Goal: Task Accomplishment & Management: Manage account settings

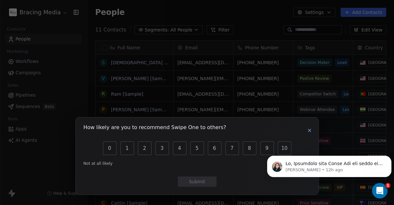
drag, startPoint x: 310, startPoint y: 130, endPoint x: 295, endPoint y: 127, distance: 15.5
click at [310, 130] on icon "button" at bounding box center [309, 130] width 3 height 3
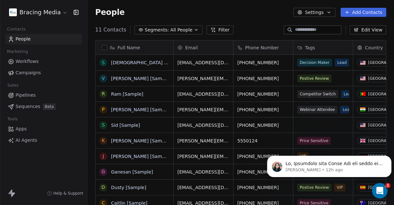
click at [62, 9] on html "Bracing Media Contacts People Marketing Workflows Campaigns Sales Pipelines Seq…" at bounding box center [197, 102] width 394 height 205
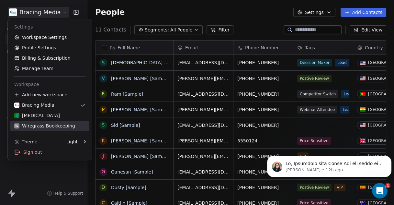
click at [43, 125] on div "W Wiregrass Bookkeeping" at bounding box center [44, 125] width 61 height 6
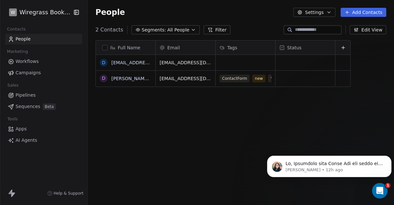
scroll to position [175, 301]
click at [29, 62] on span "Workflows" at bounding box center [27, 61] width 23 height 7
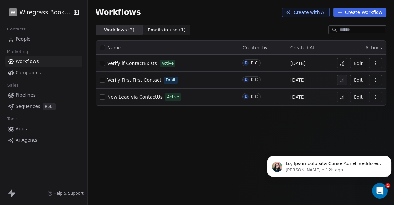
click at [376, 64] on icon "button" at bounding box center [375, 63] width 5 height 5
click at [247, 128] on div "Workflows Create with AI Create Workflow Workflows ( 3 ) Workflows ( 3 ) Emails…" at bounding box center [241, 102] width 307 height 205
click at [143, 97] on span "New Lead via ContactUs" at bounding box center [135, 96] width 55 height 5
click at [21, 129] on span "Apps" at bounding box center [21, 128] width 11 height 7
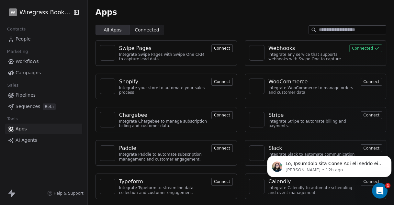
click at [355, 50] on button "Connected" at bounding box center [366, 48] width 33 height 8
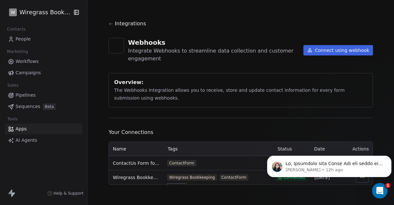
scroll to position [1, 0]
click at [389, 157] on icon "Dismiss notification" at bounding box center [390, 158] width 4 height 4
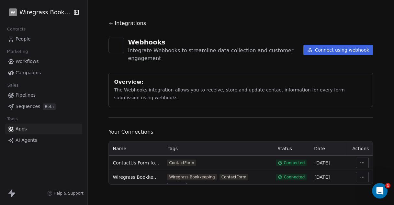
click at [360, 178] on html "W Wiregrass Bookkeeping Contacts People Marketing Workflows Campaigns Sales Pip…" at bounding box center [197, 102] width 394 height 205
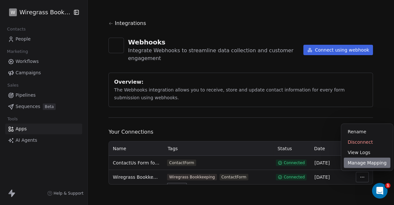
click at [359, 161] on div "Manage Mapping" at bounding box center [367, 162] width 47 height 10
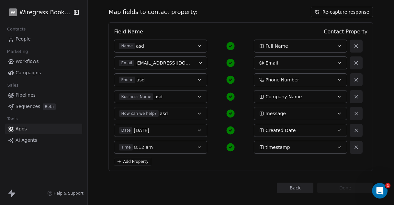
scroll to position [71, 0]
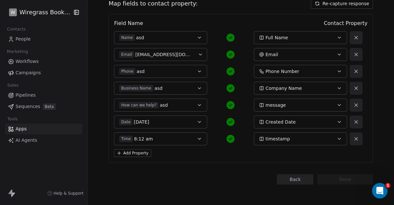
click at [136, 152] on button "Add Property" at bounding box center [132, 153] width 37 height 8
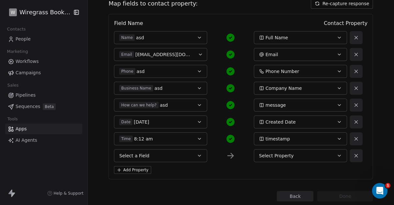
click at [197, 157] on icon "button" at bounding box center [199, 155] width 5 height 5
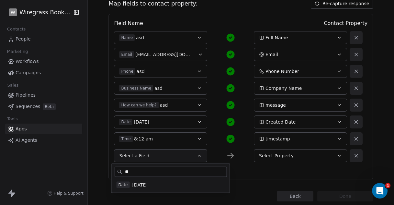
scroll to position [0, 0]
type input "*"
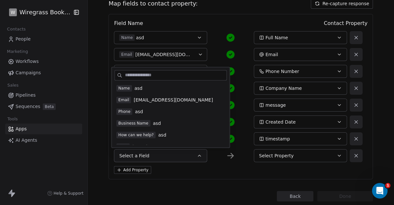
click at [223, 16] on div "Field Name Contact Property Name asd Full Name Email asd@bracingmedia.com Email…" at bounding box center [241, 96] width 265 height 165
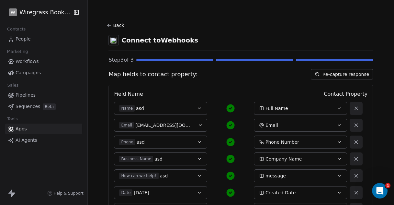
click at [355, 73] on button "Re-capture response" at bounding box center [342, 74] width 62 height 10
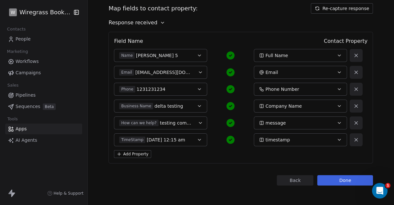
scroll to position [67, 0]
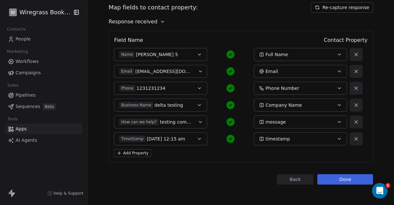
click at [340, 178] on button "Done" at bounding box center [346, 179] width 56 height 10
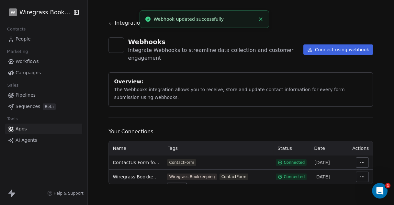
scroll to position [1, 0]
click at [27, 60] on span "Workflows" at bounding box center [27, 61] width 23 height 7
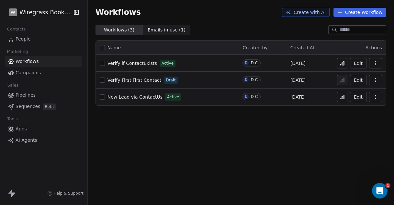
click at [359, 97] on button "Edit" at bounding box center [358, 97] width 17 height 10
click at [378, 62] on icon "button" at bounding box center [375, 63] width 5 height 5
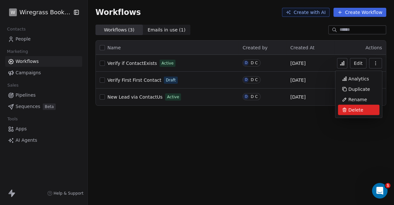
click at [354, 108] on span "Delete" at bounding box center [356, 110] width 15 height 6
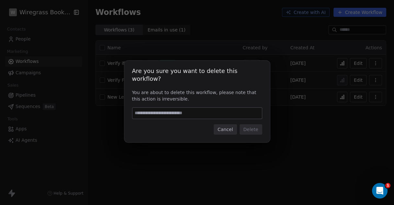
click at [221, 108] on input at bounding box center [198, 113] width 130 height 11
type input "******"
click at [252, 125] on button "Delete" at bounding box center [251, 129] width 23 height 10
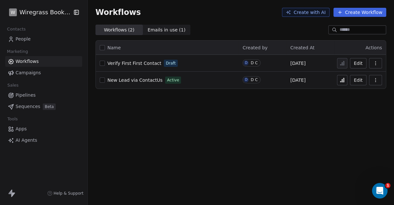
click at [376, 64] on icon "button" at bounding box center [375, 63] width 5 height 5
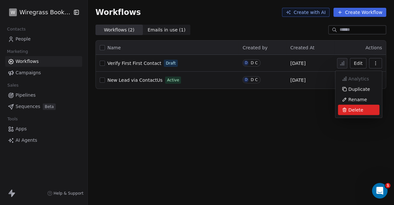
click at [355, 110] on span "Delete" at bounding box center [356, 110] width 15 height 6
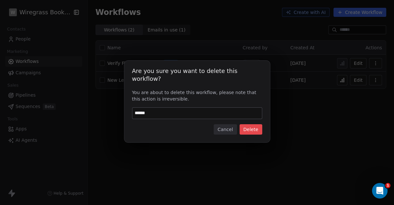
type input "******"
click at [253, 124] on button "Delete" at bounding box center [251, 129] width 23 height 10
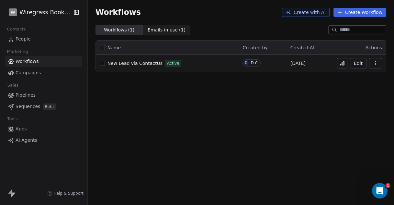
click at [357, 63] on button "Edit" at bounding box center [358, 63] width 17 height 10
click at [24, 38] on span "People" at bounding box center [23, 39] width 15 height 7
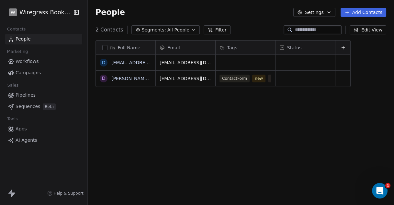
scroll to position [175, 301]
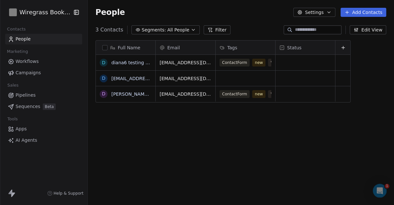
scroll to position [175, 301]
click at [371, 30] on button "Edit View" at bounding box center [368, 29] width 37 height 9
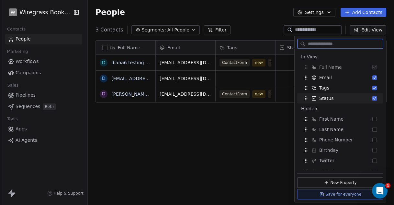
click at [373, 99] on button "Suggestions" at bounding box center [375, 98] width 5 height 5
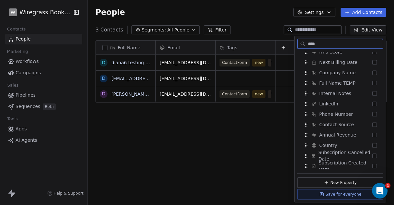
scroll to position [0, 0]
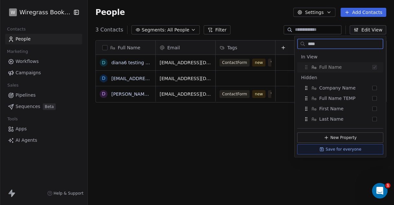
click at [318, 45] on input "****" at bounding box center [345, 43] width 76 height 9
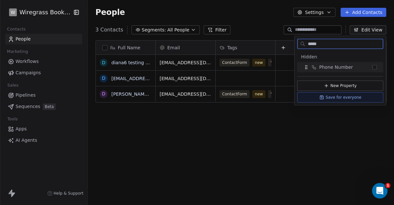
click at [374, 67] on button "Suggestions" at bounding box center [375, 67] width 5 height 5
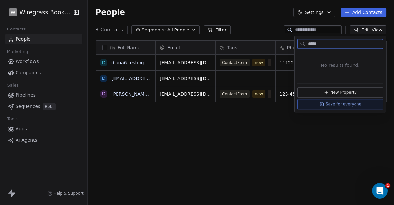
click at [316, 44] on input "*****" at bounding box center [345, 43] width 76 height 9
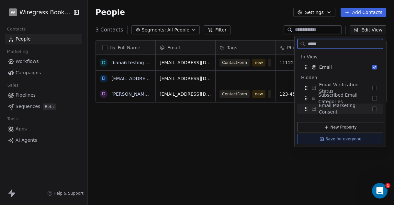
type input "*****"
click at [349, 140] on button "Save for everyone" at bounding box center [340, 138] width 86 height 10
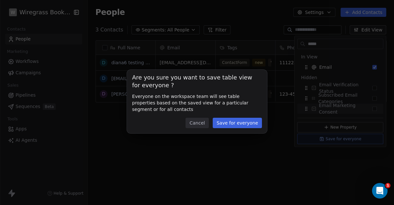
click at [241, 123] on button "Save for everyone" at bounding box center [237, 123] width 49 height 10
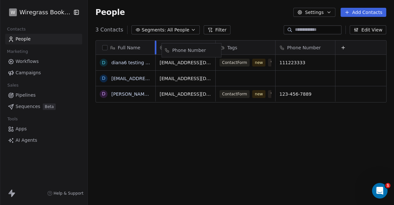
drag, startPoint x: 287, startPoint y: 46, endPoint x: 174, endPoint y: 49, distance: 113.8
click at [174, 49] on div "Full Name d diana6 testing again d [EMAIL_ADDRESS][DOMAIN_NAME] d [PERSON_NAME]…" at bounding box center [241, 71] width 291 height 62
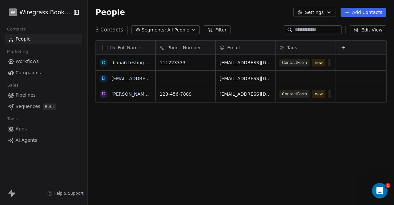
click at [105, 48] on button "button" at bounding box center [104, 47] width 5 height 5
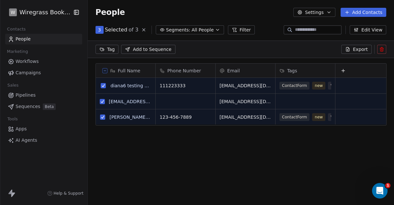
click at [384, 50] on icon at bounding box center [381, 49] width 5 height 5
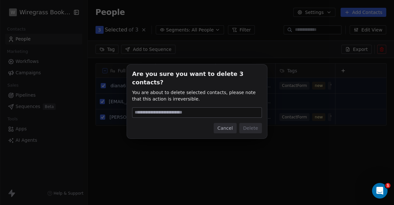
click at [186, 108] on input at bounding box center [197, 113] width 129 height 10
type input "******"
click at [252, 123] on button "Delete" at bounding box center [250, 128] width 23 height 10
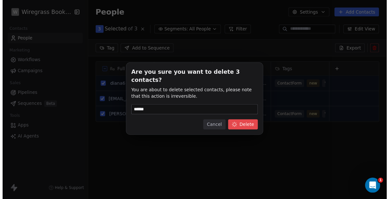
scroll to position [175, 301]
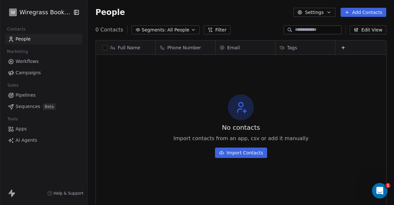
click at [24, 42] on span "People" at bounding box center [23, 39] width 15 height 7
click at [332, 12] on icon "button" at bounding box center [329, 12] width 5 height 5
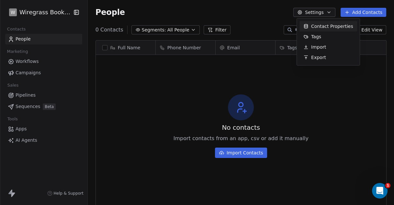
click at [323, 26] on span "Contact Properties" at bounding box center [332, 26] width 42 height 7
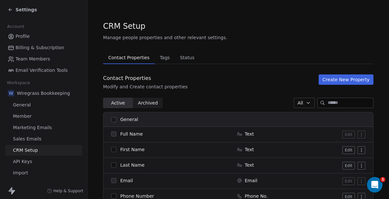
click at [344, 78] on button "Create New Property" at bounding box center [345, 80] width 55 height 10
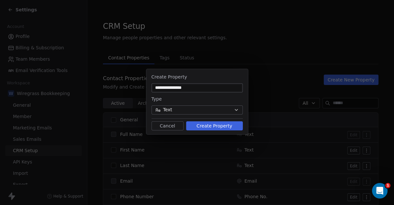
type input "**********"
click at [197, 110] on button "Text" at bounding box center [197, 109] width 91 height 9
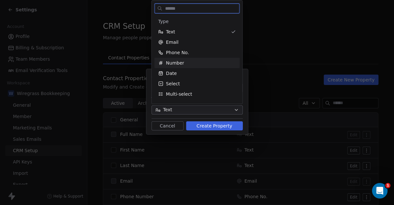
click at [174, 62] on span "Number" at bounding box center [175, 63] width 18 height 6
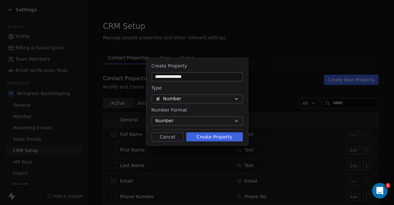
click at [199, 123] on button "Number" at bounding box center [197, 120] width 91 height 9
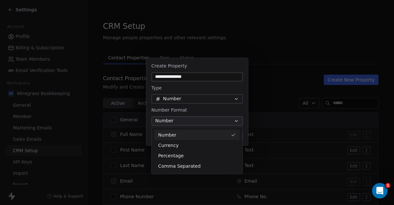
click at [184, 135] on div "Number" at bounding box center [193, 134] width 70 height 7
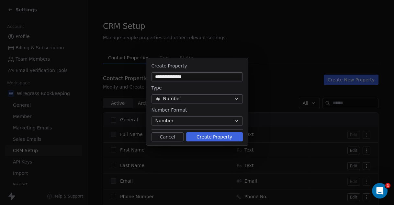
click at [212, 139] on button "Create Property" at bounding box center [214, 136] width 57 height 9
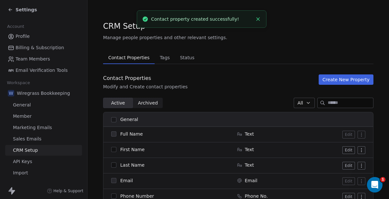
click at [336, 80] on button "Create New Property" at bounding box center [345, 80] width 55 height 10
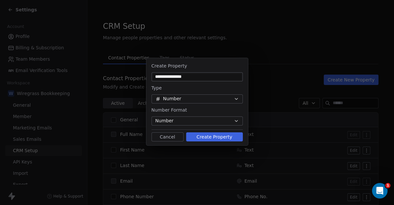
click at [173, 79] on input "**********" at bounding box center [197, 77] width 89 height 6
drag, startPoint x: 174, startPoint y: 76, endPoint x: 183, endPoint y: 77, distance: 9.1
click at [183, 77] on input "**********" at bounding box center [197, 77] width 89 height 6
click at [262, 134] on div "**********" at bounding box center [197, 103] width 394 height 110
type input "**********"
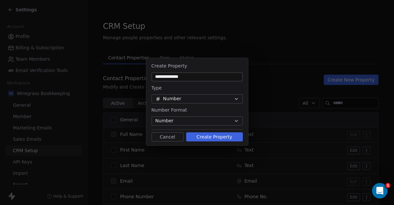
click at [207, 138] on button "Create Property" at bounding box center [214, 136] width 57 height 9
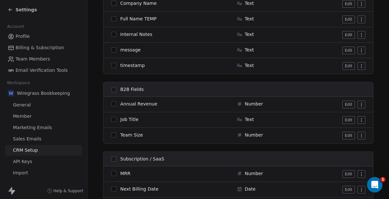
scroll to position [576, 0]
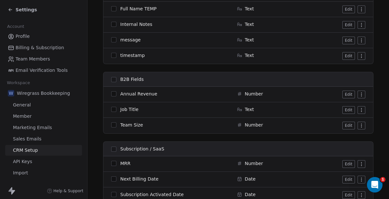
click at [150, 77] on div "B2B Fields" at bounding box center [170, 79] width 118 height 7
drag, startPoint x: 156, startPoint y: 78, endPoint x: 152, endPoint y: 78, distance: 4.9
click at [152, 78] on div "B2B Fields" at bounding box center [170, 79] width 118 height 7
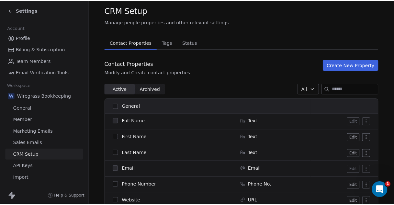
scroll to position [0, 0]
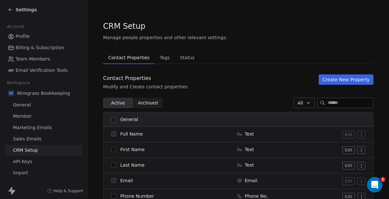
click at [344, 79] on button "Create New Property" at bounding box center [345, 80] width 55 height 10
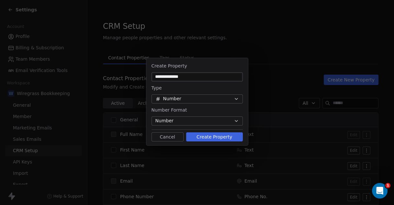
click at [197, 76] on input "**********" at bounding box center [197, 77] width 89 height 6
drag, startPoint x: 184, startPoint y: 77, endPoint x: 199, endPoint y: 77, distance: 14.6
click at [197, 77] on input "**********" at bounding box center [197, 77] width 89 height 6
type input "**********"
click at [209, 135] on button "Create Property" at bounding box center [214, 136] width 57 height 9
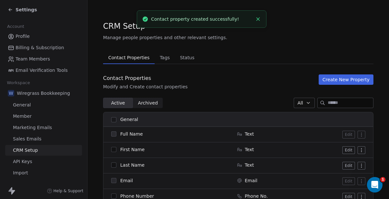
click at [336, 80] on button "Create New Property" at bounding box center [345, 80] width 55 height 10
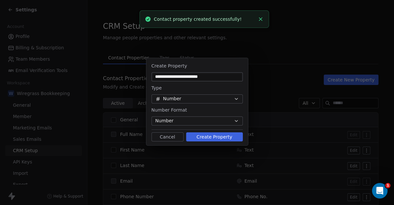
click at [220, 77] on input "**********" at bounding box center [197, 77] width 89 height 6
drag, startPoint x: 164, startPoint y: 77, endPoint x: 164, endPoint y: 66, distance: 11.0
click at [175, 61] on div "**********" at bounding box center [197, 101] width 102 height 85
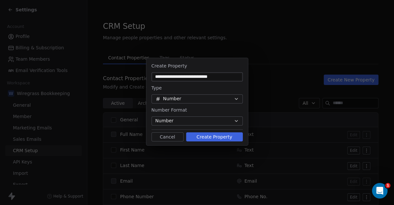
click at [207, 75] on input "**********" at bounding box center [197, 77] width 89 height 6
click at [214, 77] on input "**********" at bounding box center [197, 77] width 89 height 6
click at [223, 78] on input "**********" at bounding box center [197, 77] width 89 height 6
type input "**********"
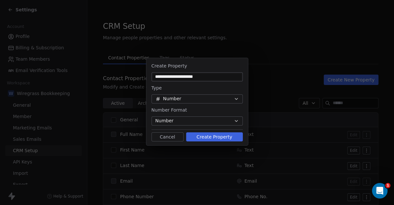
click at [232, 98] on button "Number" at bounding box center [197, 98] width 91 height 9
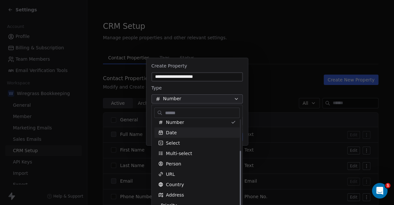
scroll to position [50, 0]
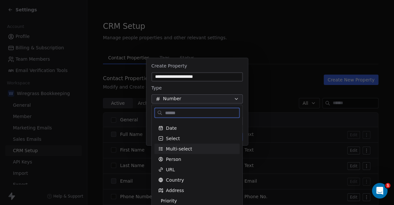
click at [187, 149] on span "Multi-select" at bounding box center [179, 148] width 26 height 6
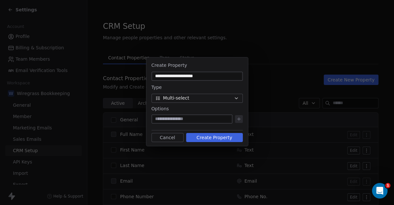
click at [186, 119] on input at bounding box center [192, 119] width 78 height 6
click at [238, 100] on icon "button" at bounding box center [236, 98] width 5 height 5
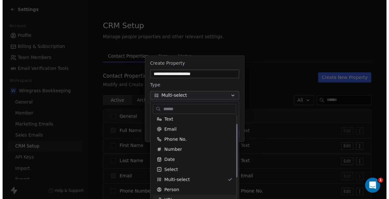
scroll to position [0, 0]
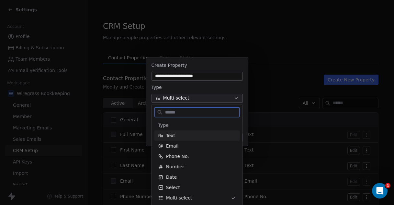
click at [187, 135] on div "Text" at bounding box center [197, 135] width 78 height 6
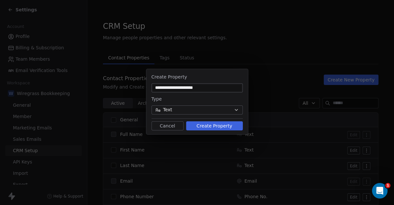
click at [211, 126] on button "Create Property" at bounding box center [214, 125] width 57 height 9
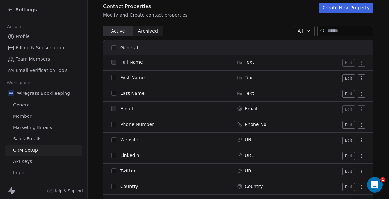
click at [10, 8] on icon at bounding box center [10, 9] width 5 height 5
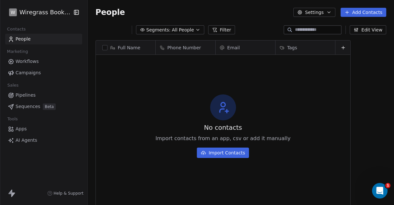
scroll to position [175, 301]
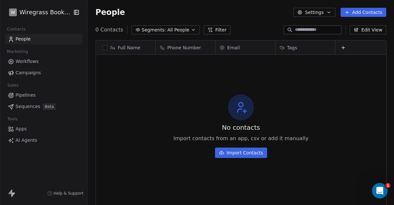
click at [20, 129] on span "Apps" at bounding box center [21, 128] width 11 height 7
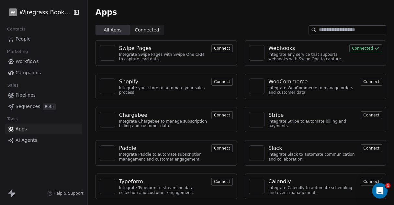
click at [360, 47] on button "Connected" at bounding box center [366, 48] width 33 height 8
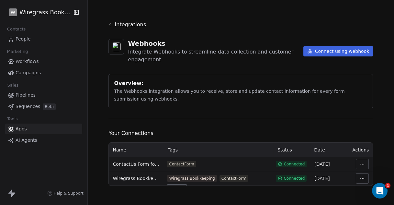
click at [333, 52] on button "Connect using webhook" at bounding box center [339, 51] width 70 height 10
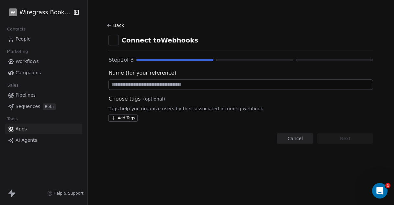
click at [160, 87] on input at bounding box center [241, 85] width 264 height 10
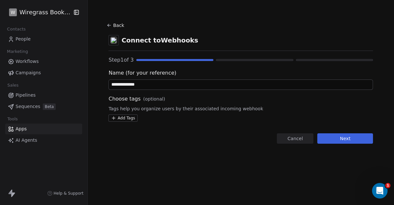
type input "**********"
click at [131, 118] on html "**********" at bounding box center [197, 102] width 394 height 205
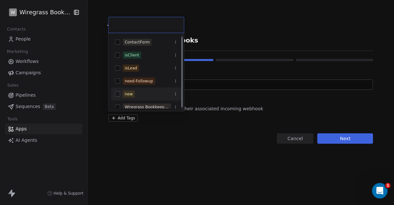
scroll to position [5, 0]
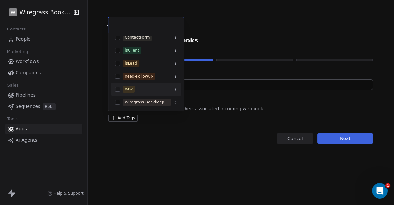
click at [118, 89] on button "Suggestions" at bounding box center [117, 89] width 5 height 5
click at [154, 124] on html "**********" at bounding box center [197, 102] width 394 height 205
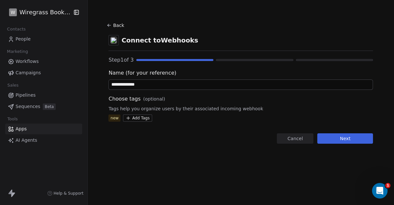
click at [342, 138] on button "Next" at bounding box center [346, 138] width 56 height 10
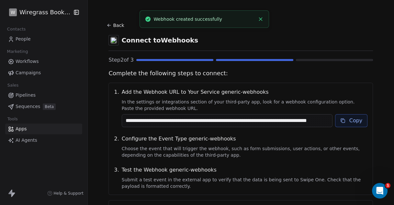
click at [345, 120] on button "Copy" at bounding box center [351, 120] width 33 height 13
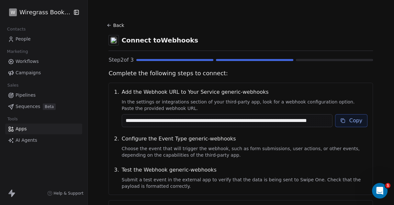
scroll to position [62, 0]
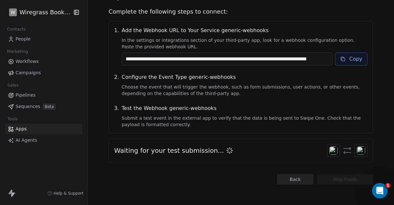
click at [351, 63] on button "Copy" at bounding box center [351, 58] width 33 height 13
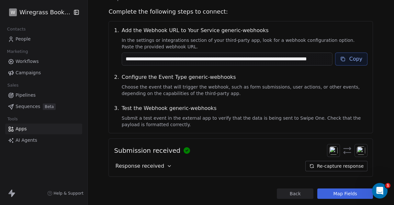
click at [348, 194] on button "Map Fields" at bounding box center [346, 193] width 56 height 10
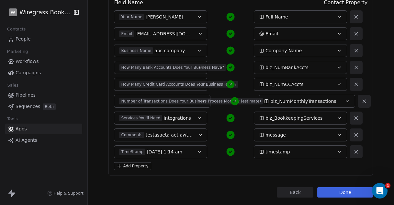
scroll to position [98, 0]
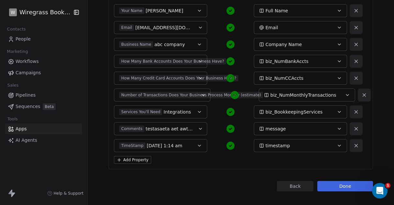
click at [343, 186] on button "Done" at bounding box center [346, 186] width 56 height 10
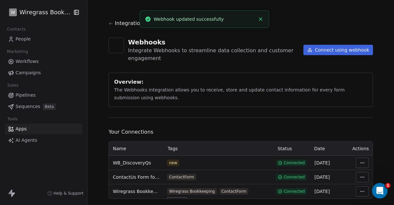
scroll to position [16, 0]
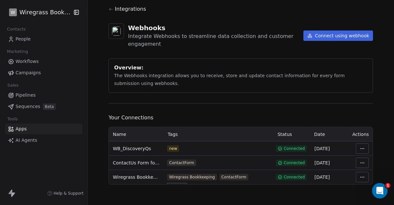
click at [25, 38] on span "People" at bounding box center [23, 39] width 15 height 7
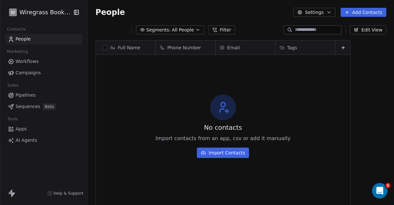
scroll to position [175, 301]
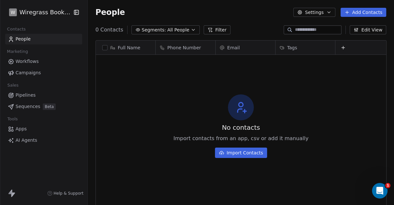
click at [24, 62] on span "Workflows" at bounding box center [27, 61] width 23 height 7
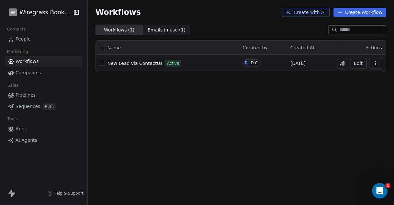
click at [348, 11] on button "Create Workflow" at bounding box center [360, 12] width 53 height 9
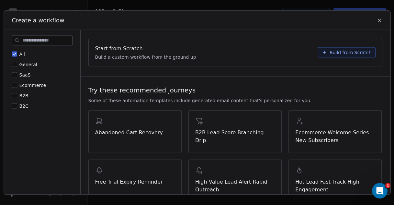
click at [331, 52] on span "Build from Scratch" at bounding box center [351, 52] width 42 height 6
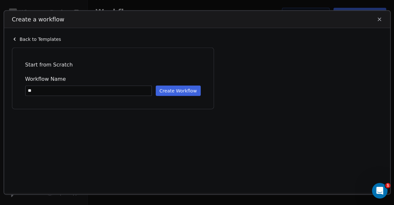
type input "*"
click at [86, 92] on input "**********" at bounding box center [89, 91] width 126 height 10
click at [28, 91] on input "**********" at bounding box center [89, 91] width 126 height 10
type input "**********"
click at [171, 91] on button "Create Workflow" at bounding box center [178, 91] width 45 height 10
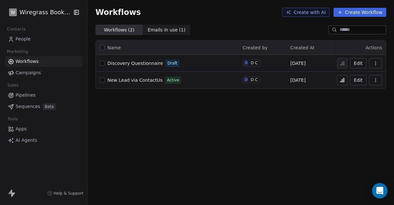
click at [26, 39] on span "People" at bounding box center [23, 39] width 15 height 7
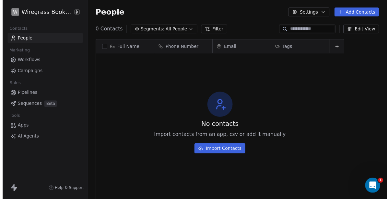
scroll to position [175, 301]
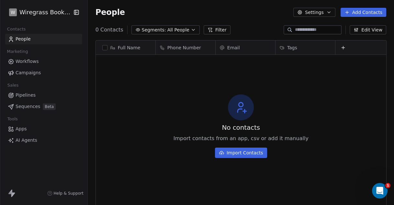
click at [316, 13] on button "Settings" at bounding box center [315, 12] width 42 height 9
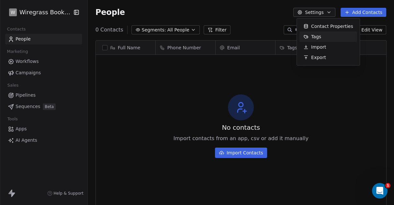
click at [317, 37] on span "Tags" at bounding box center [316, 36] width 10 height 7
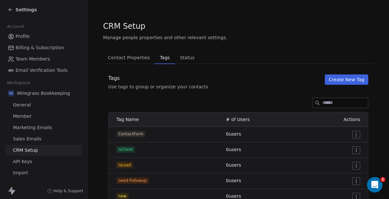
click at [338, 78] on button "Create New Tag" at bounding box center [346, 80] width 43 height 10
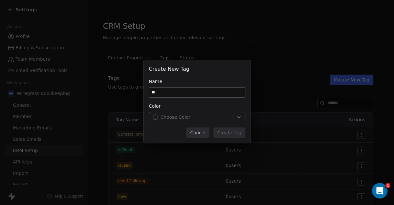
type input "*"
type input "*********"
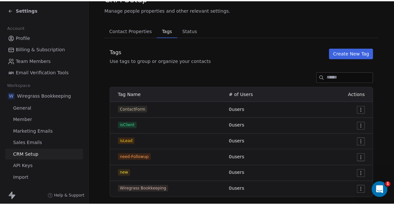
scroll to position [36, 0]
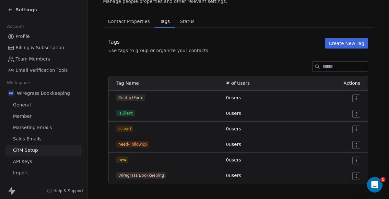
click at [346, 43] on button "Create New Tag" at bounding box center [346, 43] width 43 height 10
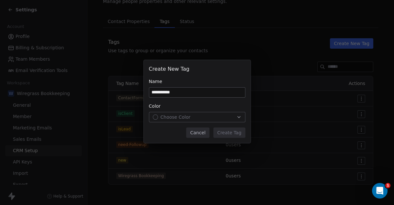
type input "**********"
click at [174, 117] on span "Choose Color" at bounding box center [176, 117] width 30 height 6
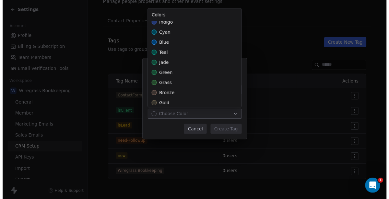
scroll to position [180, 0]
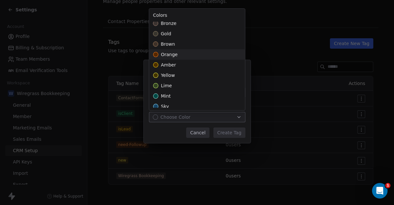
click at [173, 55] on span "orange" at bounding box center [169, 54] width 17 height 6
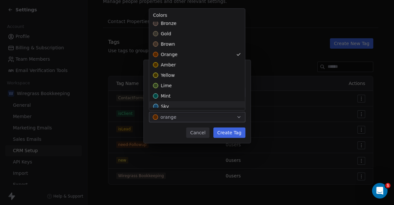
click at [233, 132] on div "**********" at bounding box center [197, 103] width 394 height 106
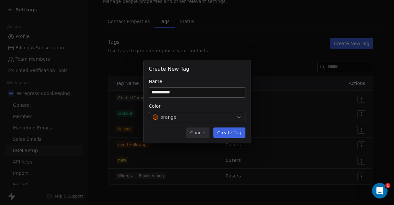
click at [238, 134] on button "Create Tag" at bounding box center [230, 132] width 32 height 10
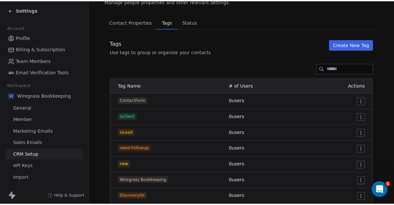
scroll to position [52, 0]
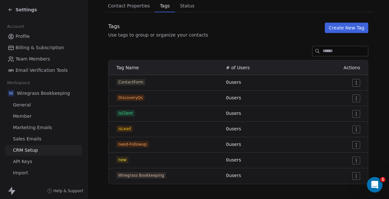
click at [22, 14] on div "Settings" at bounding box center [45, 9] width 74 height 9
click at [22, 11] on span "Settings" at bounding box center [26, 9] width 21 height 6
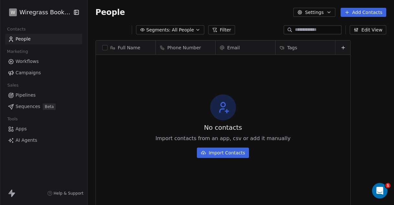
scroll to position [175, 301]
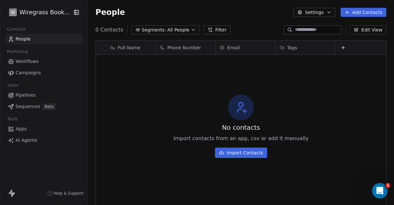
click at [25, 58] on span "Workflows" at bounding box center [27, 61] width 23 height 7
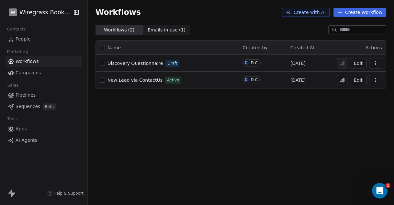
click at [23, 129] on span "Apps" at bounding box center [21, 128] width 11 height 7
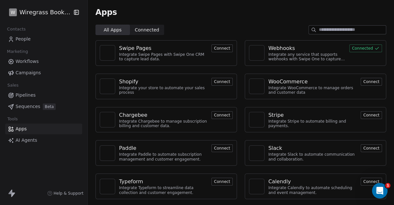
click at [358, 49] on button "Connected" at bounding box center [366, 48] width 33 height 8
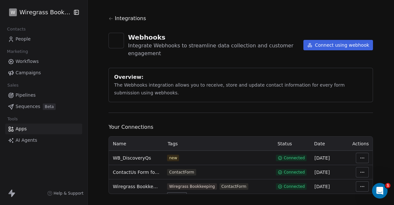
scroll to position [16, 0]
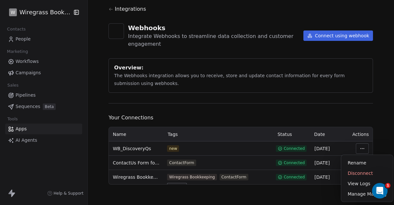
click at [359, 147] on html "W Wiregrass Bookkeeping Contacts People Marketing Workflows Campaigns Sales Pip…" at bounding box center [197, 102] width 394 height 205
click at [355, 194] on div "Manage Mapping" at bounding box center [367, 194] width 47 height 10
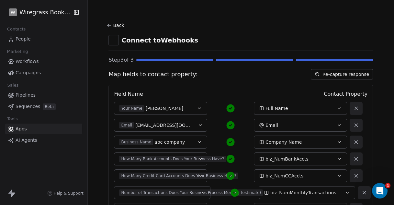
click at [120, 26] on button "Back" at bounding box center [116, 25] width 21 height 12
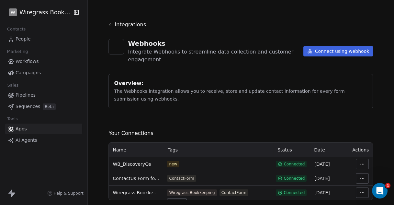
scroll to position [16, 0]
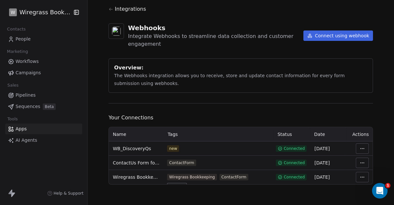
click at [362, 148] on html "W Wiregrass Bookkeeping Contacts People Marketing Workflows Campaigns Sales Pip…" at bounding box center [197, 102] width 394 height 205
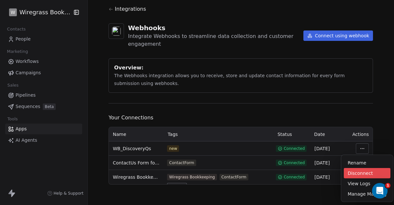
click at [355, 174] on div "Disconnect" at bounding box center [367, 173] width 47 height 10
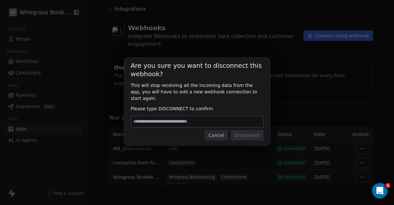
click at [216, 121] on input at bounding box center [197, 121] width 132 height 11
type input "**********"
click at [249, 130] on button "Disconnect" at bounding box center [247, 135] width 33 height 10
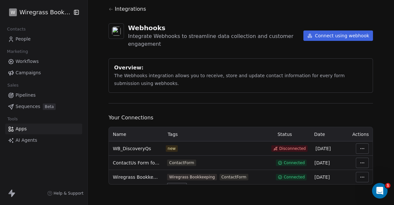
click at [357, 149] on html "W Wiregrass Bookkeeping Contacts People Marketing Workflows Campaigns Sales Pip…" at bounding box center [197, 102] width 394 height 205
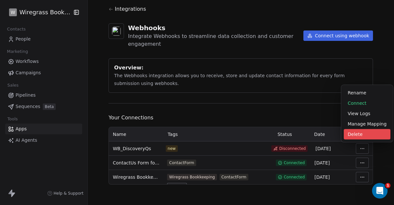
click at [355, 135] on div "Delete" at bounding box center [367, 134] width 47 height 10
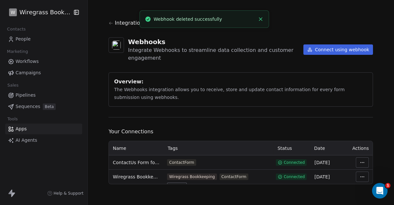
scroll to position [1, 0]
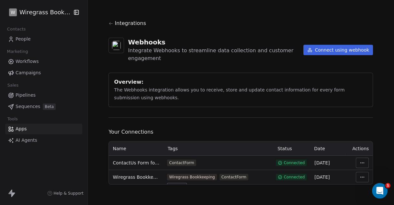
click at [338, 48] on button "Connect using webhook" at bounding box center [339, 50] width 70 height 10
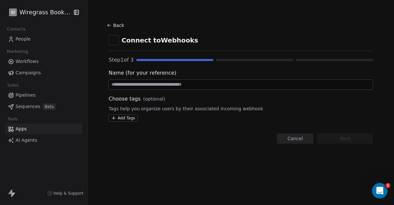
click at [163, 85] on input at bounding box center [241, 85] width 264 height 10
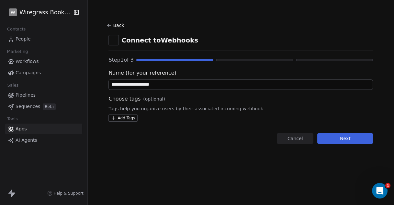
type input "**********"
click at [132, 117] on html "**********" at bounding box center [197, 102] width 394 height 205
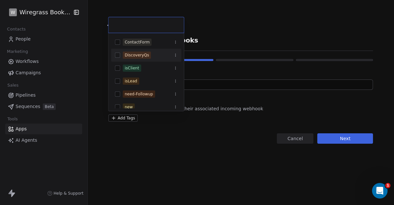
click at [117, 56] on button "Suggestions" at bounding box center [117, 54] width 5 height 5
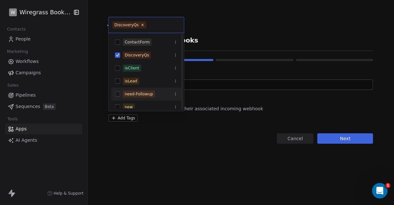
scroll to position [18, 0]
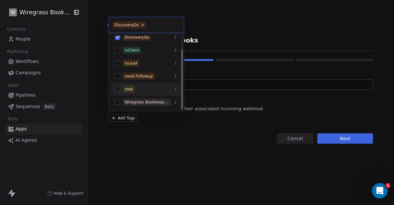
click at [119, 92] on div "new" at bounding box center [146, 89] width 70 height 10
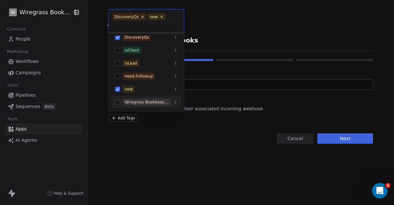
click at [344, 140] on html "**********" at bounding box center [197, 102] width 394 height 205
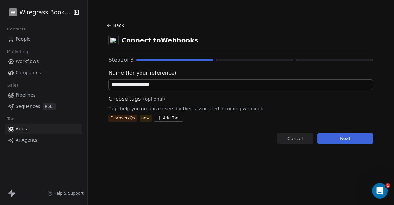
click at [339, 137] on button "Next" at bounding box center [346, 138] width 56 height 10
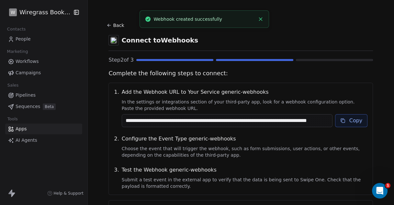
click at [350, 121] on button "Copy" at bounding box center [351, 120] width 33 height 13
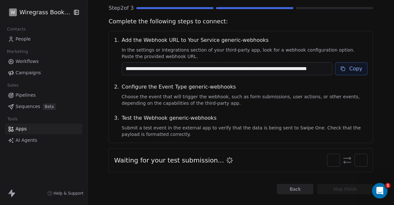
scroll to position [62, 0]
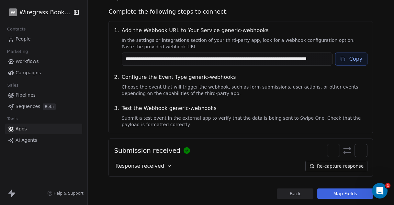
click at [337, 194] on button "Map Fields" at bounding box center [346, 193] width 56 height 10
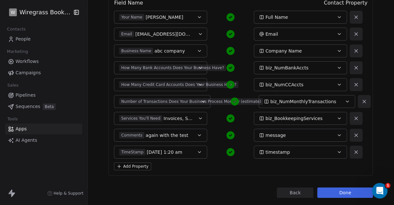
scroll to position [104, 0]
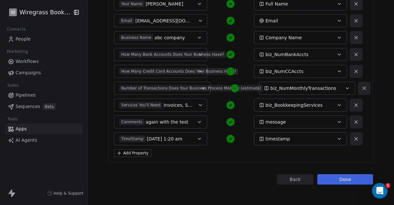
click at [349, 180] on button "Done" at bounding box center [346, 179] width 56 height 10
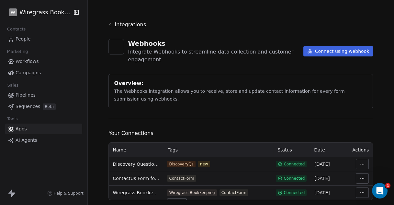
click at [28, 62] on span "Workflows" at bounding box center [27, 61] width 23 height 7
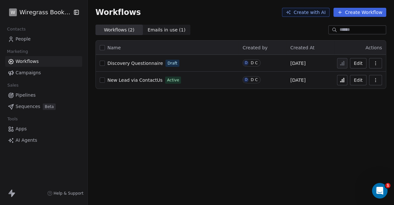
click at [364, 62] on button "Edit" at bounding box center [358, 63] width 17 height 10
click at [341, 82] on icon at bounding box center [341, 81] width 1 height 1
click at [25, 40] on span "People" at bounding box center [23, 39] width 15 height 7
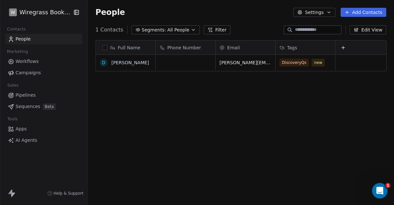
scroll to position [175, 301]
click at [105, 48] on button "button" at bounding box center [104, 47] width 5 height 5
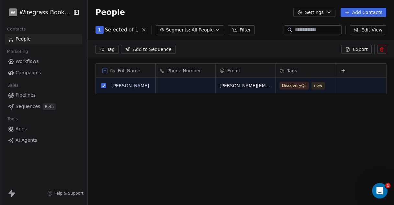
scroll to position [6, 6]
click at [123, 111] on div "Full Name d [PERSON_NAME] Phone Number Email Tags [PERSON_NAME][EMAIL_ADDRESS][…" at bounding box center [241, 136] width 307 height 157
click at [24, 63] on span "Workflows" at bounding box center [27, 61] width 23 height 7
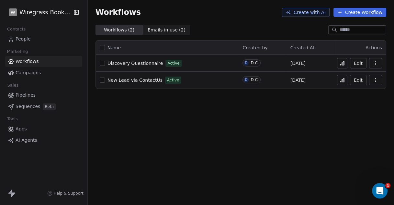
click at [33, 60] on span "Workflows" at bounding box center [27, 61] width 23 height 7
click at [361, 61] on button "Edit" at bounding box center [358, 63] width 17 height 10
click at [17, 39] on span "People" at bounding box center [23, 39] width 15 height 7
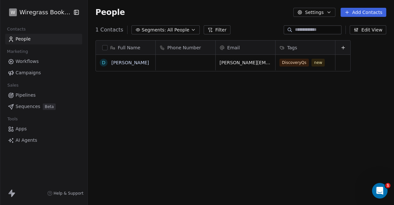
scroll to position [175, 301]
click at [105, 48] on button "button" at bounding box center [104, 47] width 5 height 5
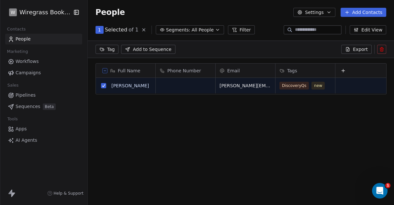
click at [382, 49] on icon at bounding box center [382, 49] width 0 height 1
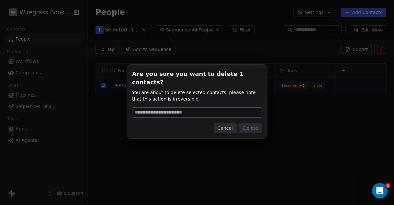
click at [233, 112] on input at bounding box center [197, 113] width 129 height 10
type input "******"
click at [258, 123] on button "Delete" at bounding box center [250, 128] width 23 height 10
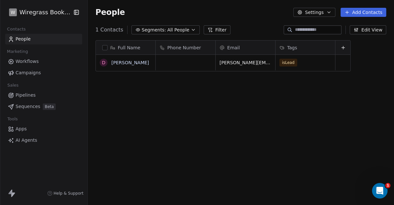
scroll to position [175, 301]
click at [105, 47] on button "button" at bounding box center [104, 47] width 5 height 5
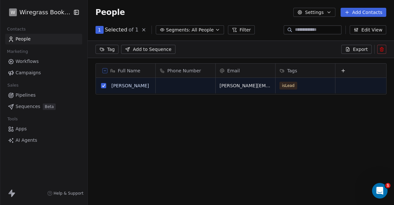
click at [382, 49] on icon at bounding box center [381, 49] width 5 height 5
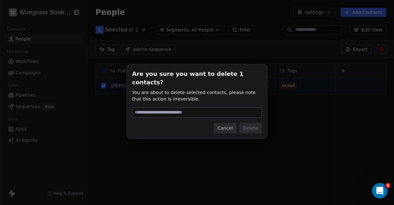
click at [219, 114] on div "Are you sure you want to delete 1 contacts? You are about to delete selected co…" at bounding box center [197, 102] width 130 height 64
click at [220, 110] on input at bounding box center [197, 113] width 129 height 10
type input "******"
click at [251, 125] on button "Delete" at bounding box center [250, 128] width 23 height 10
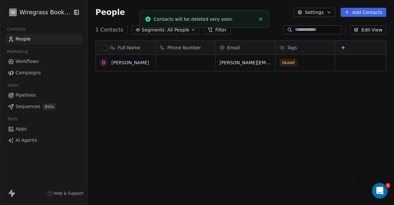
scroll to position [175, 301]
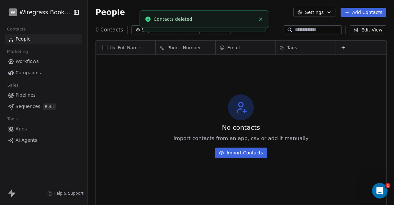
click at [166, 121] on div "No contacts Import contacts from an app, csv or add it manually Import Contacts" at bounding box center [241, 126] width 291 height 140
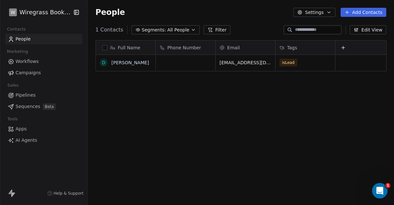
click at [24, 129] on span "Apps" at bounding box center [21, 128] width 11 height 7
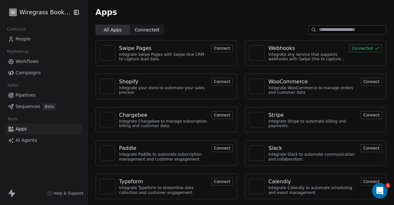
click at [364, 48] on button "Connected" at bounding box center [366, 48] width 33 height 8
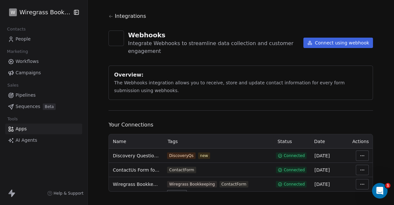
scroll to position [16, 0]
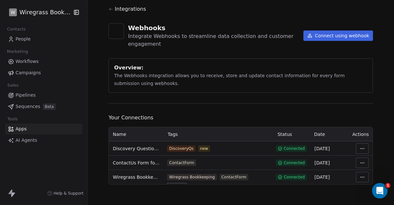
click at [359, 149] on html "W Wiregrass Bookkeeping Contacts People Marketing Workflows Campaigns Sales Pip…" at bounding box center [197, 102] width 394 height 205
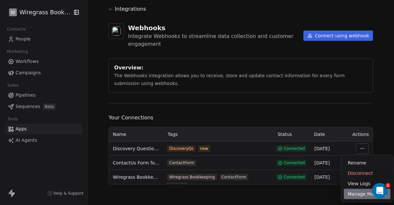
click at [354, 193] on div "Manage Mapping" at bounding box center [367, 194] width 47 height 10
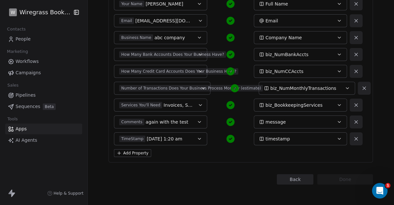
scroll to position [68, 0]
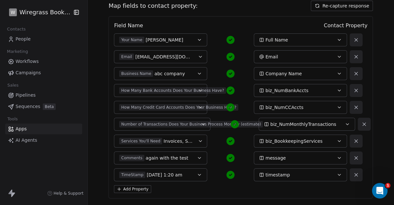
click at [125, 188] on button "Add Property" at bounding box center [132, 189] width 37 height 8
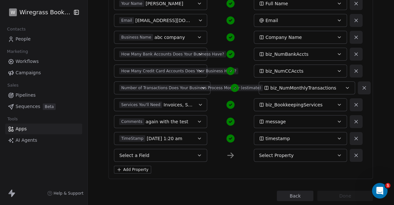
scroll to position [121, 0]
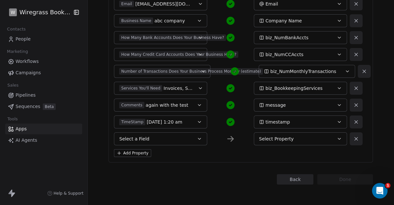
click at [190, 140] on button "Select a Field" at bounding box center [160, 138] width 93 height 13
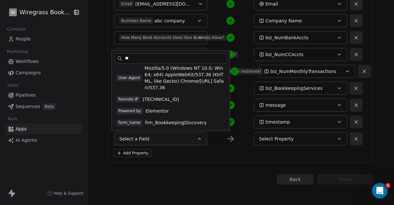
scroll to position [0, 0]
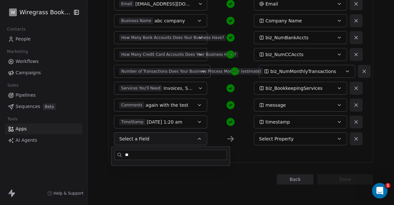
type input "*"
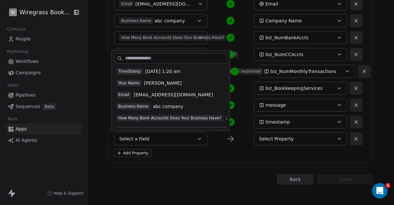
click at [207, 162] on div "Back Connect to Webhooks Step 3 of 3 Map fields to contact property: Re-capture…" at bounding box center [241, 42] width 265 height 285
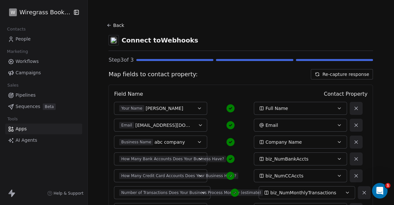
click at [345, 75] on button "Re-capture response" at bounding box center [342, 74] width 62 height 10
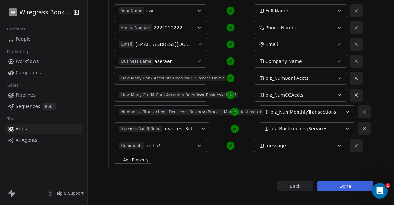
scroll to position [134, 0]
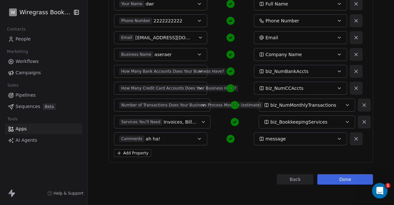
click at [349, 179] on button "Done" at bounding box center [346, 179] width 56 height 10
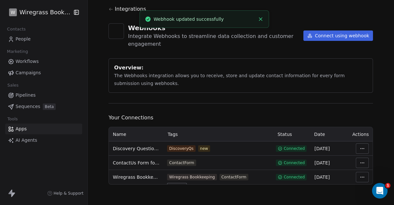
click at [27, 61] on span "Workflows" at bounding box center [27, 61] width 23 height 7
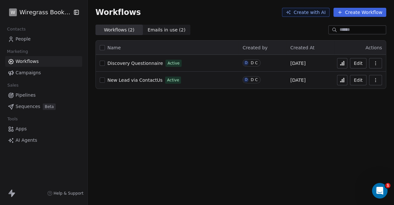
click at [19, 39] on span "People" at bounding box center [23, 39] width 15 height 7
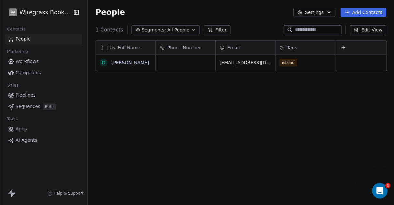
scroll to position [175, 301]
click at [105, 48] on button "button" at bounding box center [104, 47] width 5 height 5
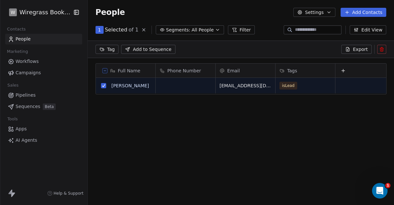
scroll to position [6, 6]
click at [382, 50] on icon at bounding box center [381, 49] width 5 height 5
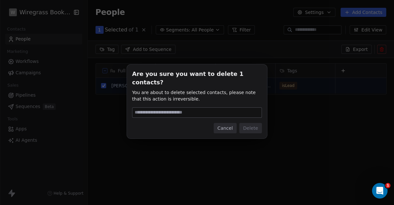
click at [229, 108] on input at bounding box center [197, 113] width 129 height 10
type input "******"
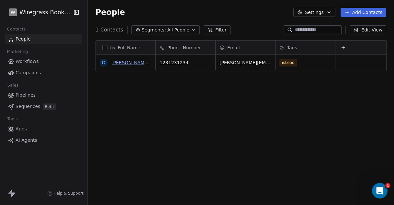
click at [123, 63] on link "diana www" at bounding box center [136, 62] width 50 height 5
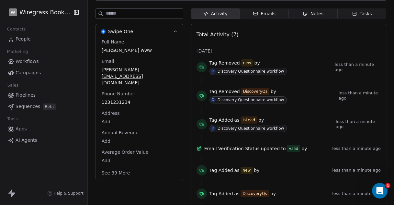
scroll to position [66, 0]
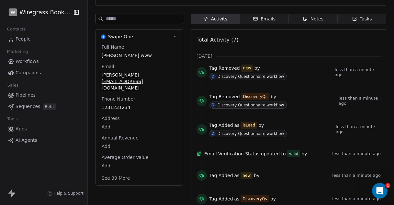
click at [123, 172] on button "See 39 More" at bounding box center [116, 178] width 36 height 12
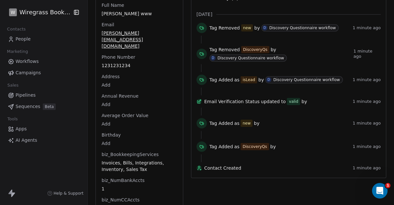
scroll to position [0, 0]
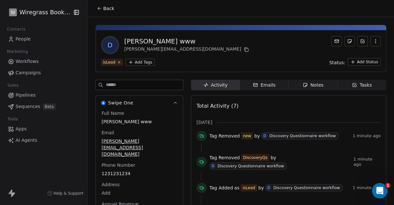
click at [29, 62] on span "Workflows" at bounding box center [27, 61] width 23 height 7
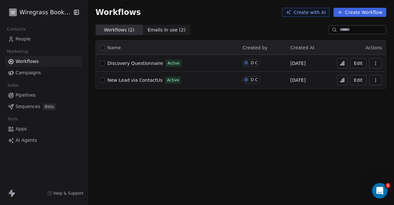
click at [24, 41] on span "People" at bounding box center [23, 39] width 15 height 7
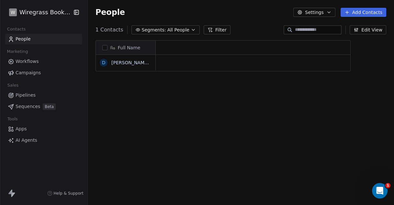
scroll to position [175, 301]
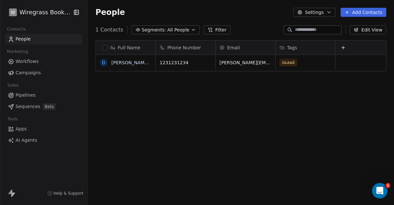
click at [106, 48] on button "button" at bounding box center [104, 47] width 5 height 5
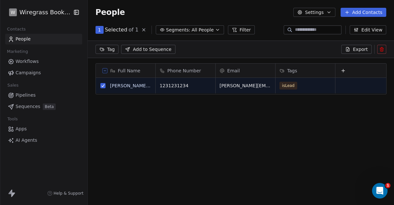
scroll to position [6, 6]
click at [383, 48] on icon at bounding box center [381, 47] width 1 height 1
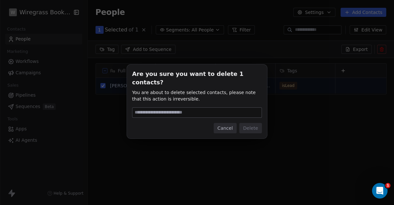
click at [209, 108] on input at bounding box center [197, 113] width 129 height 10
drag, startPoint x: 209, startPoint y: 106, endPoint x: 191, endPoint y: 106, distance: 18.2
click at [191, 108] on input at bounding box center [197, 113] width 129 height 10
type input "******"
click at [249, 125] on button "Delete" at bounding box center [250, 128] width 23 height 10
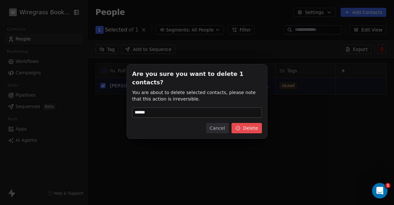
scroll to position [175, 301]
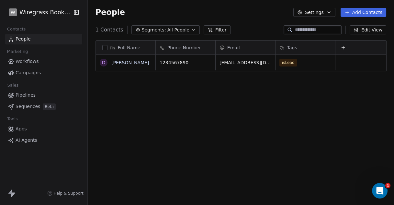
click at [31, 38] on link "People" at bounding box center [43, 39] width 77 height 11
click at [107, 46] on button "button" at bounding box center [104, 47] width 5 height 5
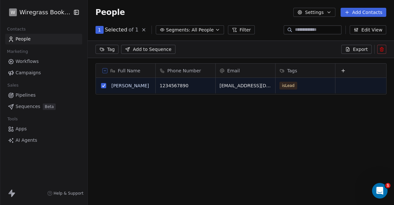
click at [384, 49] on icon at bounding box center [381, 49] width 5 height 5
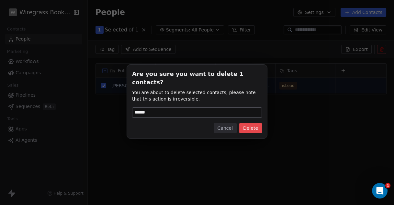
click at [226, 123] on button "Cancel" at bounding box center [225, 128] width 23 height 10
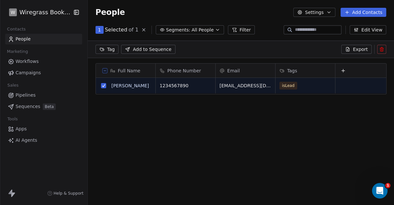
click at [382, 49] on icon at bounding box center [382, 49] width 0 height 1
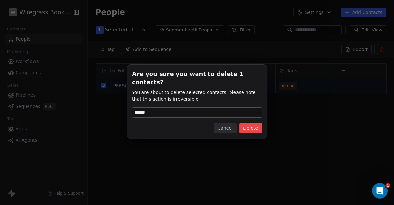
click at [249, 123] on button "Delete" at bounding box center [250, 128] width 23 height 10
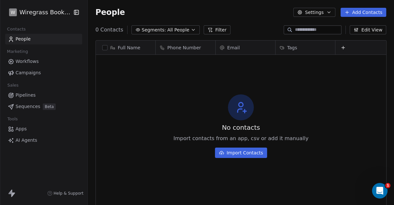
click at [21, 129] on span "Apps" at bounding box center [21, 128] width 11 height 7
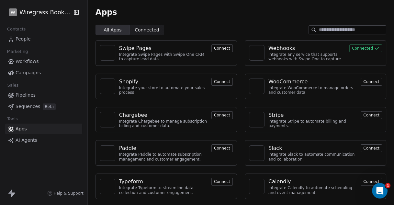
click at [359, 47] on button "Connected" at bounding box center [366, 48] width 33 height 8
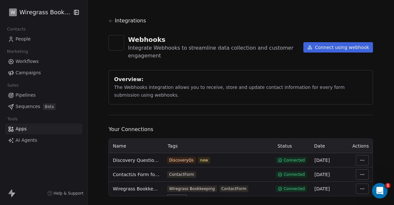
scroll to position [16, 0]
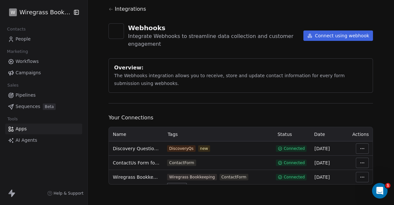
click at [360, 163] on html "W Wiregrass Bookkeeping Contacts People Marketing Workflows Campaigns Sales Pip…" at bounding box center [197, 102] width 394 height 205
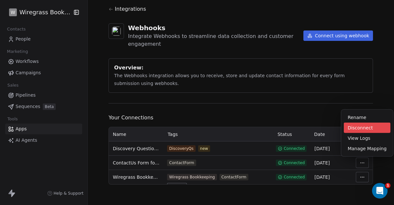
click at [362, 125] on div "Disconnect" at bounding box center [367, 127] width 47 height 10
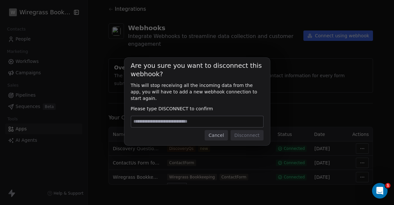
click at [223, 119] on input at bounding box center [197, 121] width 132 height 11
type input "**********"
click at [248, 132] on button "Disconnect" at bounding box center [247, 135] width 33 height 10
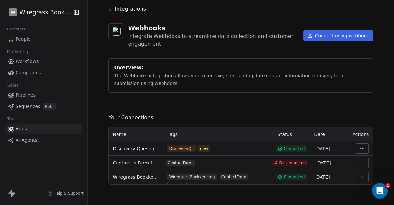
click at [359, 164] on html "W Wiregrass Bookkeeping Contacts People Marketing Workflows Campaigns Sales Pip…" at bounding box center [197, 102] width 394 height 205
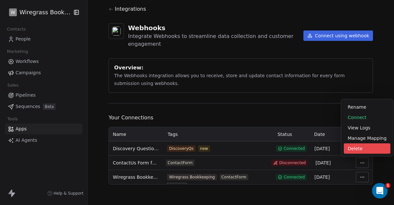
click at [357, 146] on div "Delete" at bounding box center [367, 148] width 47 height 10
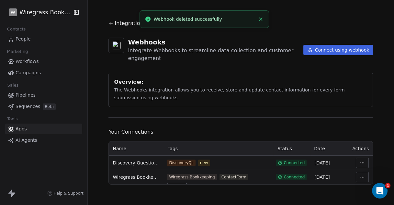
click at [359, 163] on html "W Wiregrass Bookkeeping Contacts People Marketing Workflows Campaigns Sales Pip…" at bounding box center [197, 102] width 394 height 205
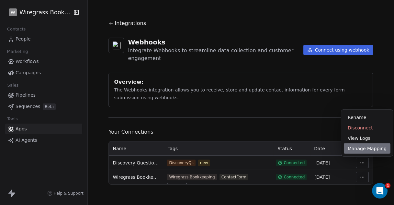
click at [361, 149] on div "Manage Mapping" at bounding box center [367, 148] width 47 height 10
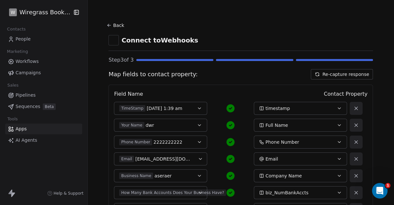
click at [108, 24] on icon at bounding box center [109, 25] width 5 height 5
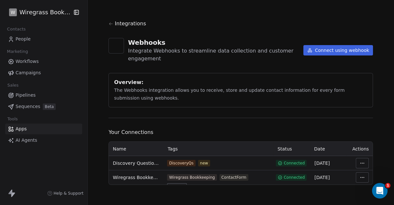
scroll to position [1, 0]
click at [359, 177] on html "W Wiregrass Bookkeeping Contacts People Marketing Workflows Campaigns Sales Pip…" at bounding box center [197, 102] width 394 height 205
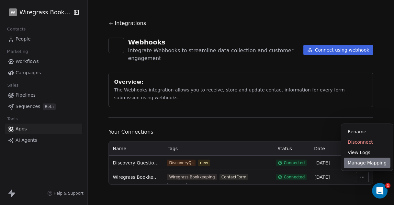
click at [361, 164] on div "Manage Mapping" at bounding box center [367, 162] width 47 height 10
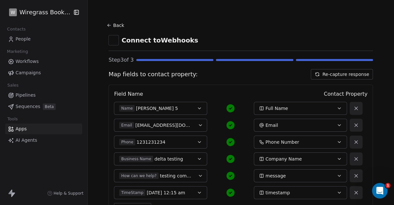
scroll to position [54, 0]
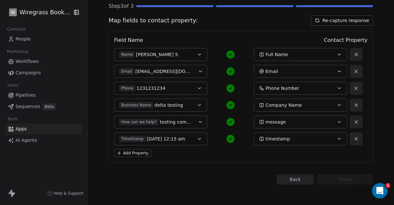
click at [25, 40] on span "People" at bounding box center [23, 39] width 15 height 7
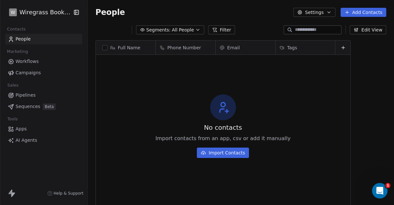
scroll to position [175, 301]
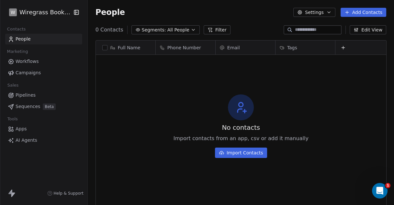
click at [28, 59] on span "Workflows" at bounding box center [27, 61] width 23 height 7
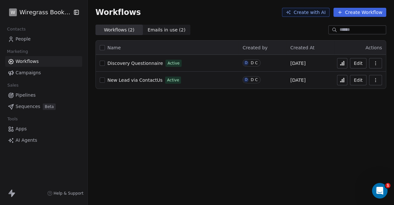
click at [21, 61] on span "Workflows" at bounding box center [27, 61] width 23 height 7
click at [34, 62] on span "Workflows" at bounding box center [27, 61] width 23 height 7
click at [357, 79] on button "Edit" at bounding box center [358, 80] width 17 height 10
click at [141, 65] on span "Discovery Questionnaire" at bounding box center [136, 63] width 56 height 5
click at [146, 63] on span "Discovery Questionnaire" at bounding box center [136, 63] width 56 height 5
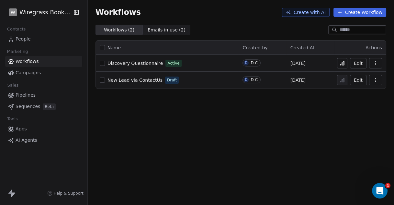
click at [28, 38] on span "People" at bounding box center [23, 39] width 15 height 7
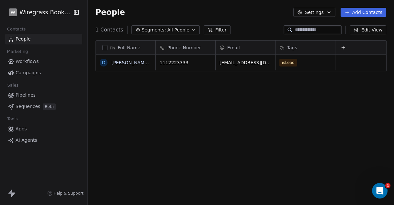
scroll to position [175, 301]
click at [104, 50] on div "Full Name" at bounding box center [125, 47] width 51 height 6
click at [104, 48] on html "W Wiregrass Bookkeeping Contacts People Marketing Workflows Campaigns Sales Pip…" at bounding box center [197, 102] width 394 height 205
click at [104, 47] on button "button" at bounding box center [104, 47] width 5 height 5
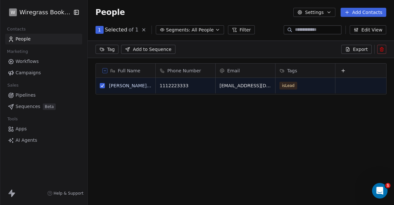
scroll to position [6, 6]
click at [379, 49] on button at bounding box center [381, 49] width 9 height 9
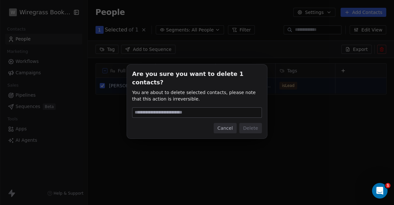
click at [225, 108] on input at bounding box center [197, 113] width 129 height 10
type input "******"
click at [255, 124] on button "Delete" at bounding box center [250, 128] width 23 height 10
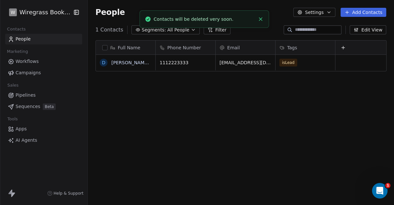
scroll to position [175, 301]
click at [237, 135] on div "Full Name D Diana Discovery Phone Number Email Tags 1112223333 diana13472@gmail…" at bounding box center [241, 125] width 307 height 180
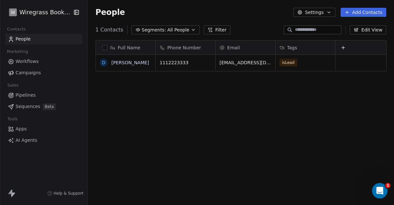
click at [31, 61] on span "Workflows" at bounding box center [27, 61] width 23 height 7
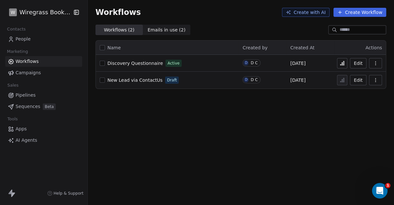
click at [146, 79] on span "New Lead via ContactUs" at bounding box center [135, 79] width 55 height 5
click at [32, 62] on span "Workflows" at bounding box center [27, 61] width 23 height 7
click at [121, 30] on span "Workflows ( 2 )" at bounding box center [119, 30] width 31 height 7
click at [159, 30] on span "Emails in use ( 2 )" at bounding box center [167, 30] width 38 height 7
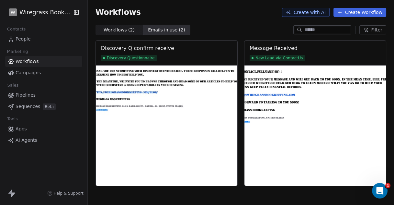
click at [115, 30] on span "Workflows ( 2 )" at bounding box center [119, 30] width 31 height 7
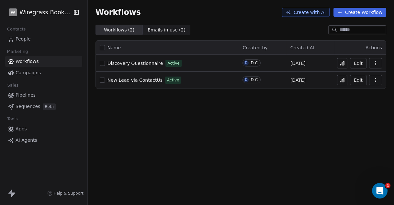
click at [358, 65] on button "Edit" at bounding box center [358, 63] width 17 height 10
click at [25, 37] on span "People" at bounding box center [23, 39] width 15 height 7
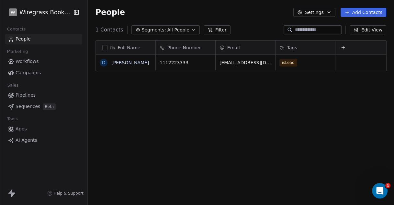
scroll to position [6, 6]
click at [103, 49] on button "button" at bounding box center [104, 47] width 5 height 5
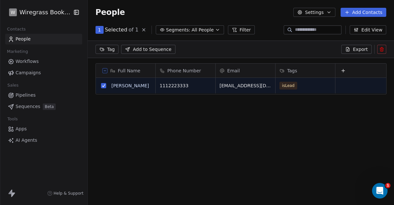
click at [381, 49] on icon at bounding box center [381, 49] width 5 height 5
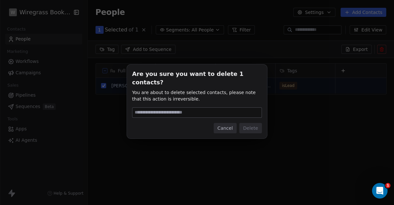
click at [226, 108] on input at bounding box center [197, 113] width 129 height 10
type input "******"
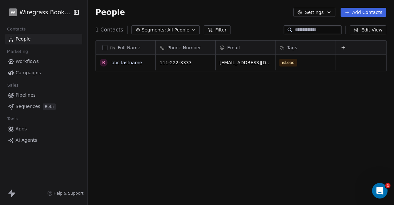
click at [382, 187] on div "Open Intercom Messenger" at bounding box center [379, 190] width 21 height 21
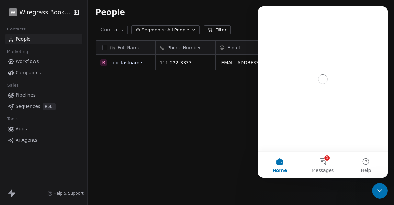
scroll to position [0, 0]
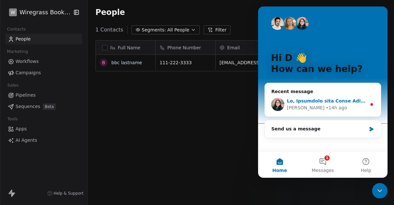
click at [351, 104] on div "[PERSON_NAME] • 14h ago" at bounding box center [327, 107] width 80 height 7
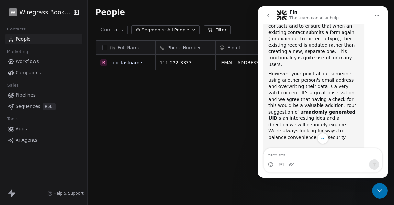
scroll to position [319, 0]
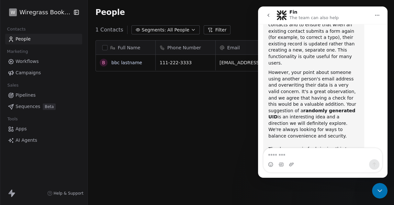
click at [270, 17] on icon "go back" at bounding box center [268, 15] width 5 height 5
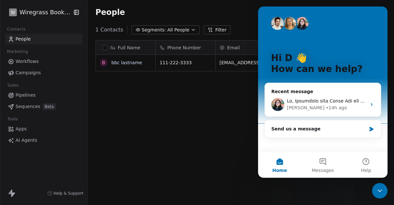
scroll to position [0, 0]
click at [309, 130] on div "Send us a message" at bounding box center [319, 128] width 95 height 7
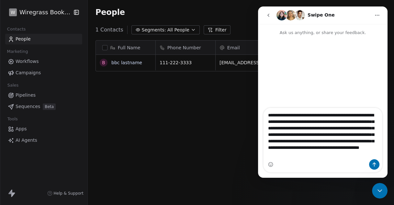
scroll to position [4, 0]
type textarea "**********"
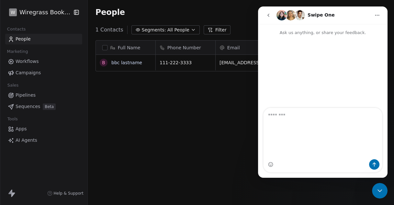
scroll to position [0, 0]
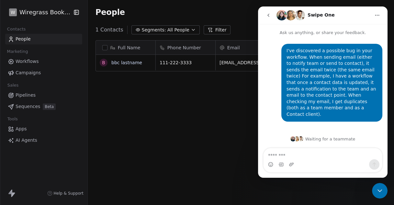
click at [270, 16] on icon "go back" at bounding box center [268, 15] width 5 height 5
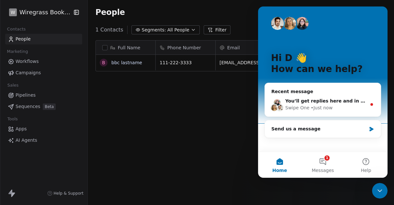
click at [378, 190] on icon "Close Intercom Messenger" at bounding box center [380, 191] width 8 height 8
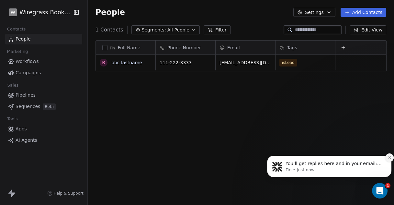
click at [389, 157] on icon "Dismiss notification" at bounding box center [390, 158] width 4 height 4
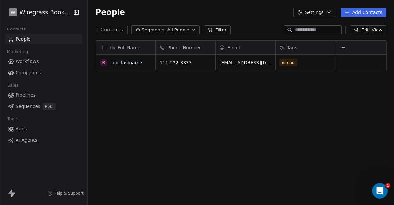
click at [294, 119] on div "Full Name b bbc lastname Phone Number Email Tags [PHONE_NUMBER] [EMAIL_ADDRESS]…" at bounding box center [241, 125] width 307 height 180
click at [106, 47] on button "button" at bounding box center [104, 47] width 5 height 5
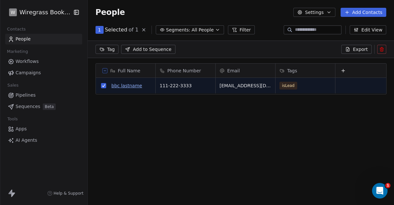
click at [129, 87] on link "bbc lastname" at bounding box center [126, 85] width 31 height 5
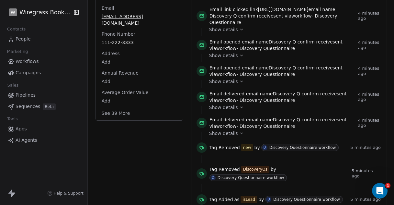
scroll to position [120, 0]
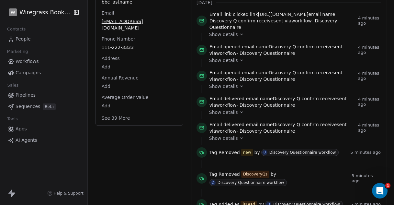
click at [239, 138] on icon at bounding box center [241, 138] width 5 height 5
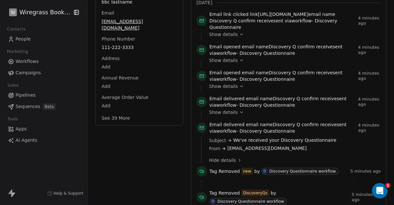
click at [239, 110] on icon at bounding box center [241, 112] width 5 height 5
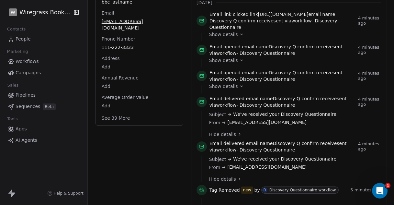
click at [237, 134] on icon at bounding box center [239, 134] width 5 height 5
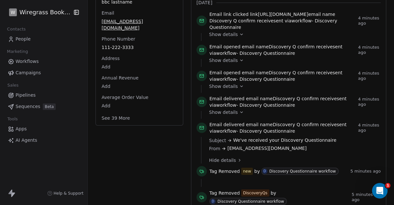
click at [237, 161] on icon at bounding box center [239, 160] width 5 height 5
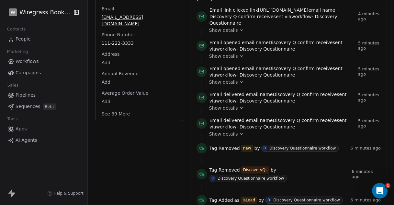
scroll to position [120, 0]
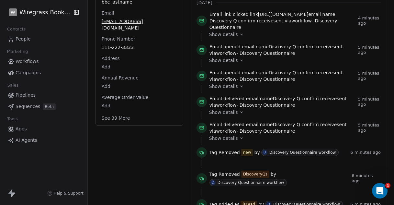
click at [381, 191] on icon "Open Intercom Messenger" at bounding box center [380, 190] width 11 height 11
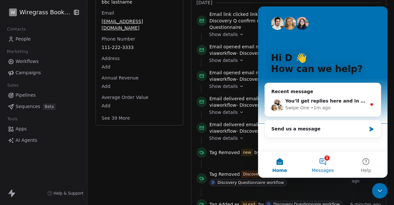
click at [322, 161] on button "1 Messages" at bounding box center [322, 165] width 43 height 26
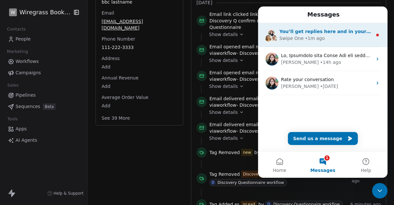
click at [333, 37] on div "Swipe One • 1m ago" at bounding box center [326, 38] width 93 height 7
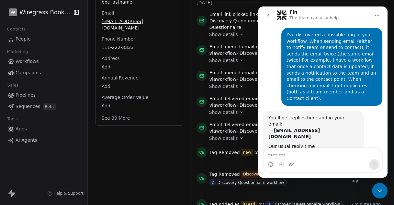
scroll to position [22, 0]
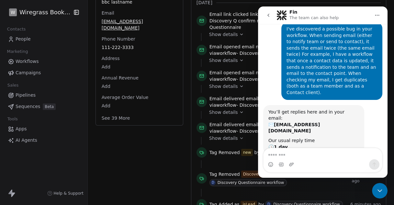
click at [302, 154] on textarea "Message…" at bounding box center [323, 153] width 119 height 11
type textarea "**********"
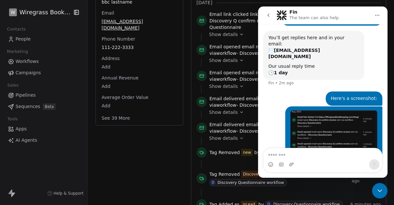
scroll to position [133, 0]
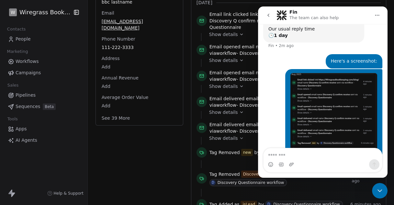
click at [267, 14] on icon "go back" at bounding box center [268, 15] width 5 height 5
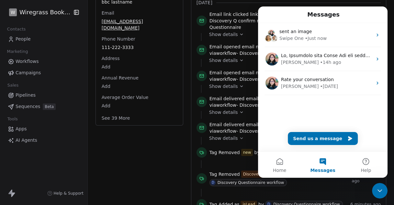
click at [379, 188] on icon "Close Intercom Messenger" at bounding box center [380, 191] width 8 height 8
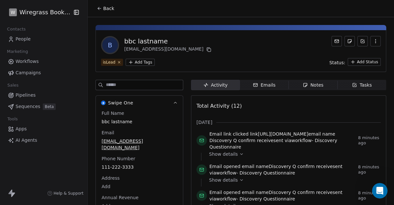
click at [26, 39] on span "People" at bounding box center [23, 39] width 15 height 7
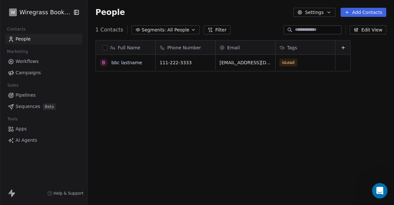
scroll to position [175, 301]
